Goal: Task Accomplishment & Management: Manage account settings

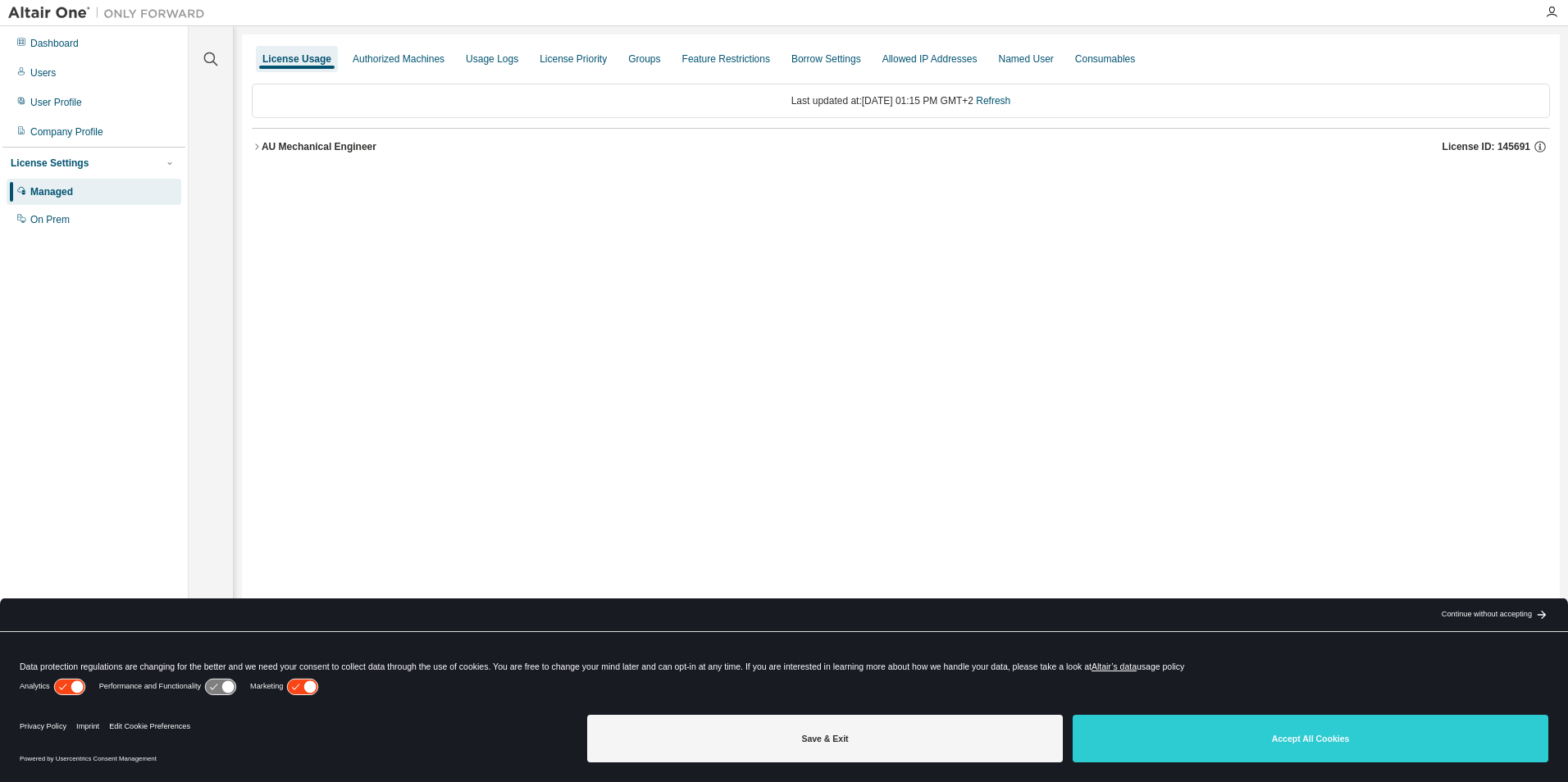
click at [352, 148] on div "AU Mechanical Engineer" at bounding box center [319, 146] width 115 height 13
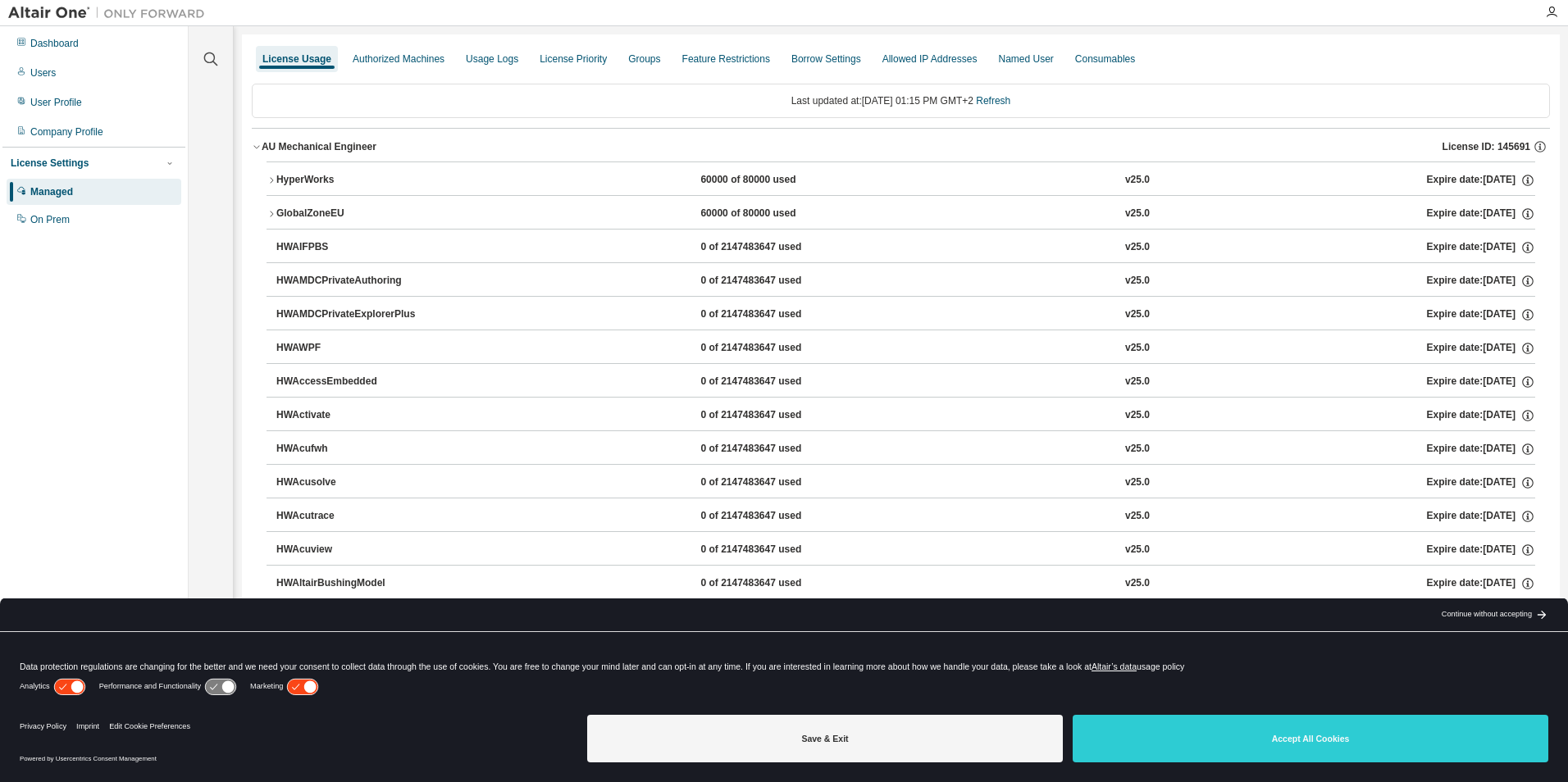
click at [331, 175] on div "HyperWorks" at bounding box center [350, 180] width 148 height 15
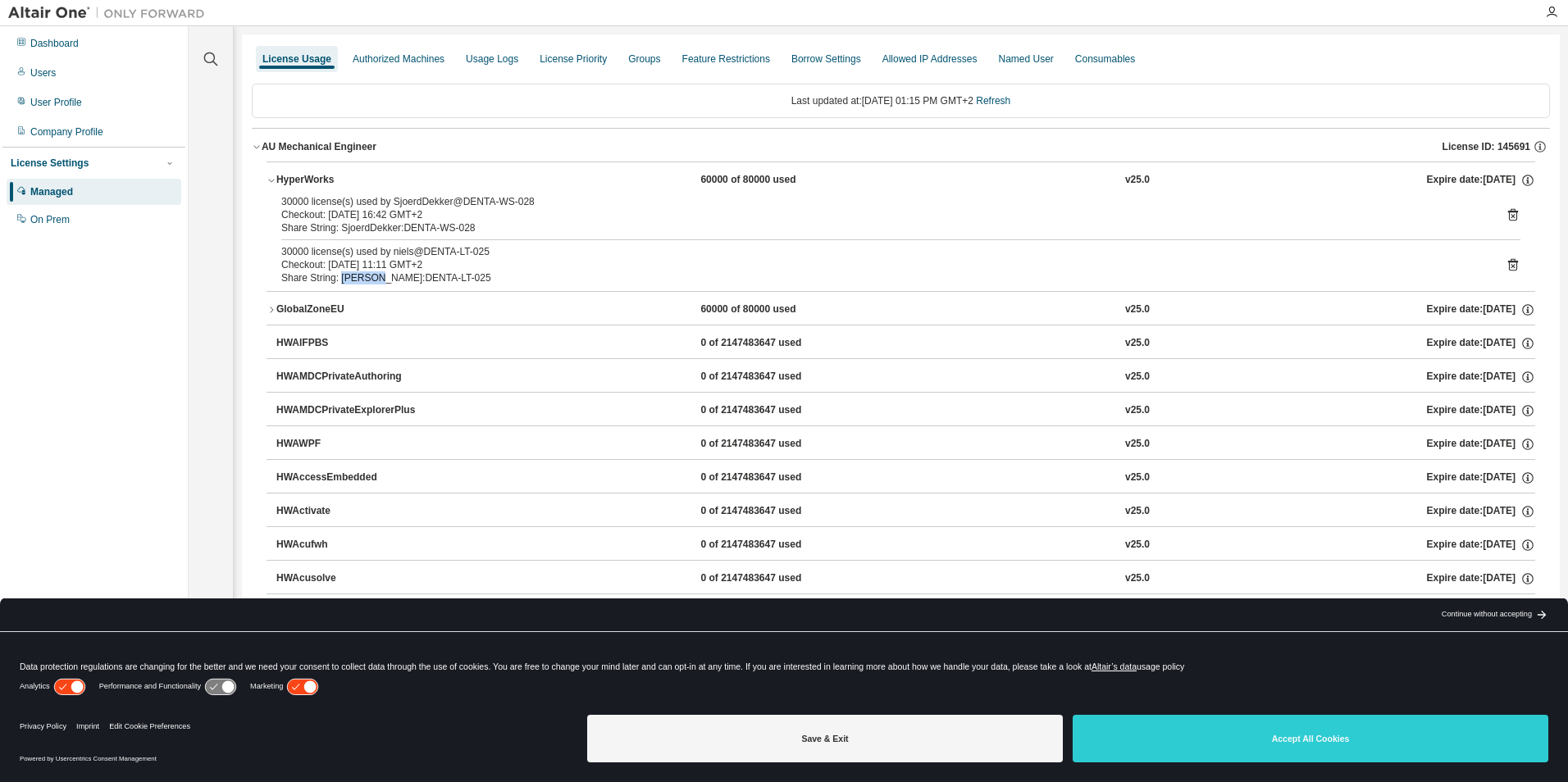
drag, startPoint x: 369, startPoint y: 280, endPoint x: 338, endPoint y: 280, distance: 31.0
click at [338, 280] on div "Share String: niels:DENTA-LT-025" at bounding box center [882, 277] width 1200 height 13
click at [491, 277] on div "Share String: niels:DENTA-LT-025" at bounding box center [882, 277] width 1200 height 13
drag, startPoint x: 447, startPoint y: 281, endPoint x: 408, endPoint y: 285, distance: 39.2
click at [408, 285] on div "30000 license(s) used by SjoerdDekker@DENTA-WS-028 Checkout: 2025-08-11 16:42 G…" at bounding box center [901, 243] width 1268 height 96
